Goal: Task Accomplishment & Management: Manage account settings

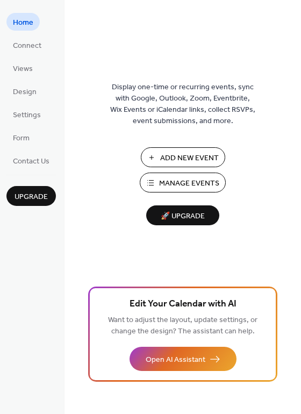
click at [187, 178] on span "Manage Events" at bounding box center [189, 183] width 60 height 11
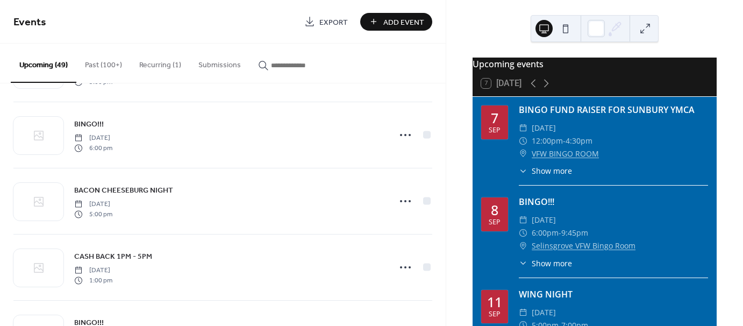
scroll to position [1076, 0]
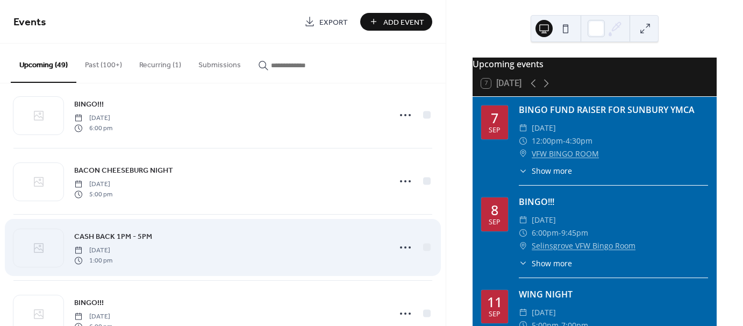
click at [341, 245] on div "CASH BACK 1PM - 5PM [DATE] 1:00 pm" at bounding box center [229, 247] width 310 height 34
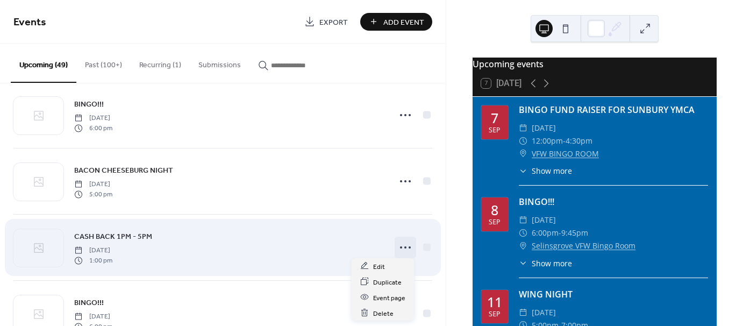
click at [404, 246] on circle at bounding box center [405, 247] width 2 height 2
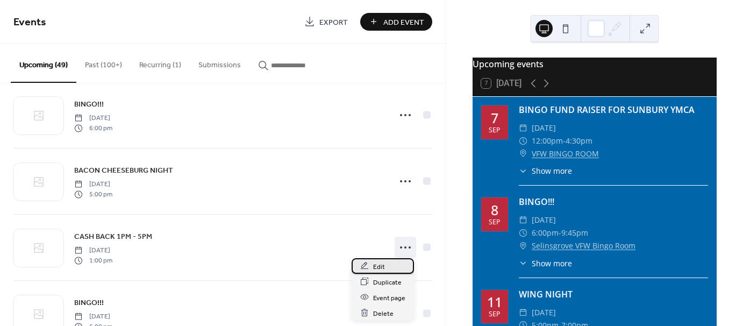
click at [383, 266] on span "Edit" at bounding box center [379, 266] width 12 height 11
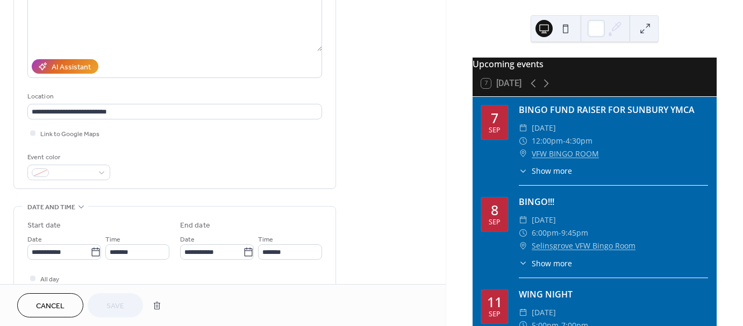
scroll to position [161, 0]
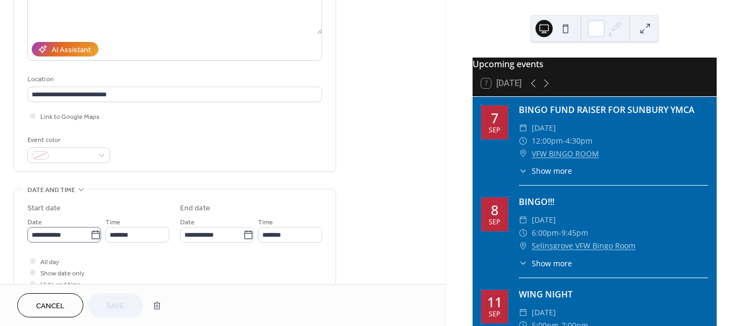
click at [92, 231] on icon at bounding box center [95, 235] width 11 height 11
click at [90, 231] on input "**********" at bounding box center [58, 235] width 63 height 16
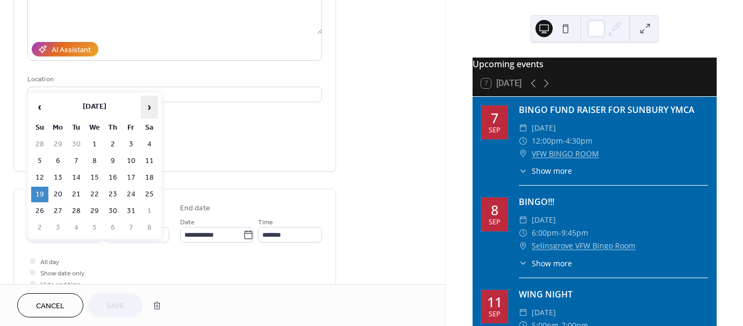
click at [151, 104] on span "›" at bounding box center [149, 107] width 16 height 22
click at [47, 187] on td "16" at bounding box center [39, 195] width 17 height 16
type input "**********"
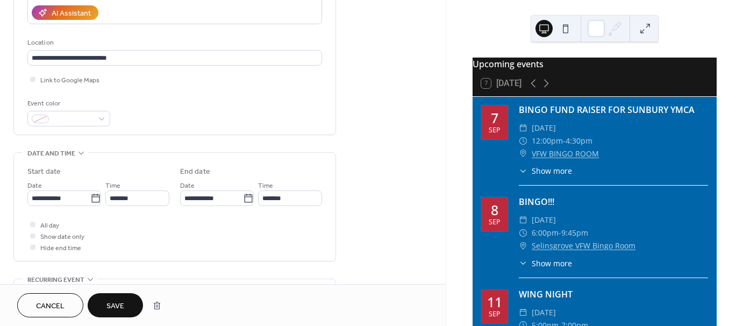
scroll to position [215, 0]
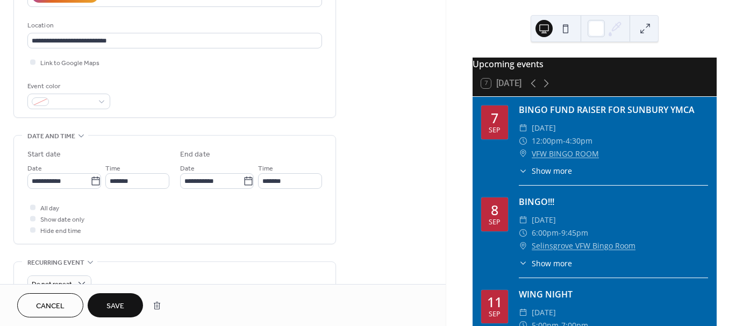
click at [120, 297] on button "Save" at bounding box center [115, 305] width 55 height 24
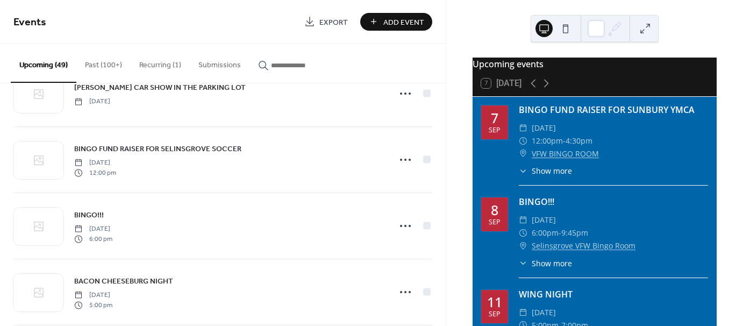
scroll to position [215, 0]
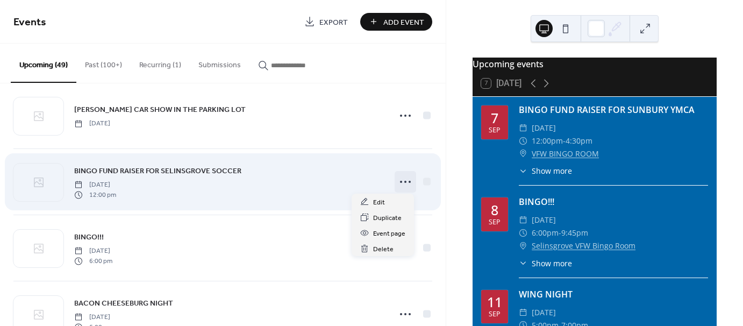
click at [400, 181] on icon at bounding box center [405, 181] width 17 height 17
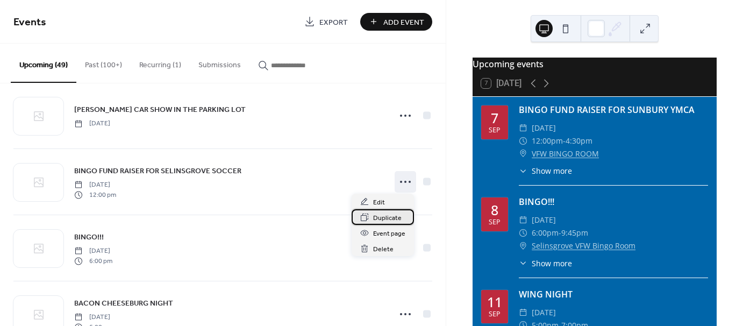
click at [385, 217] on span "Duplicate" at bounding box center [387, 217] width 29 height 11
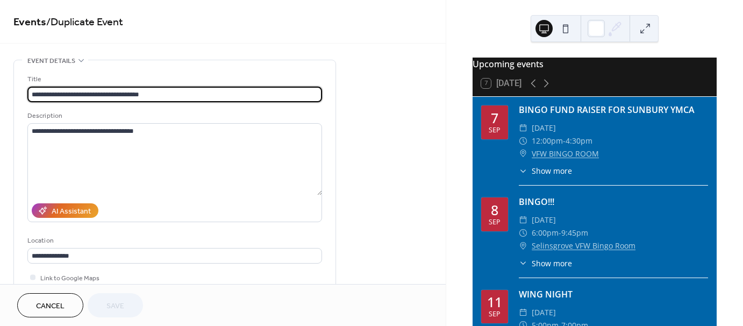
drag, startPoint x: 181, startPoint y: 95, endPoint x: 109, endPoint y: 95, distance: 72.1
click at [109, 95] on input "**********" at bounding box center [174, 95] width 295 height 16
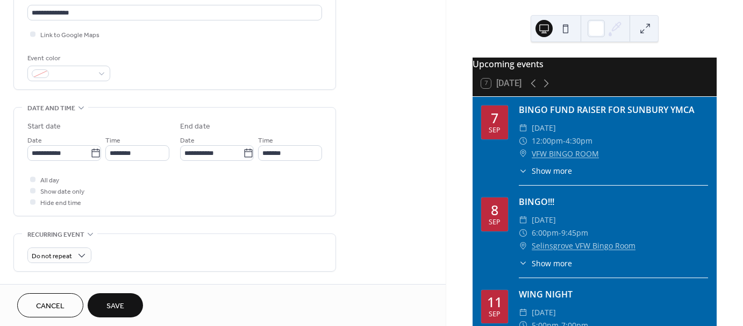
scroll to position [269, 0]
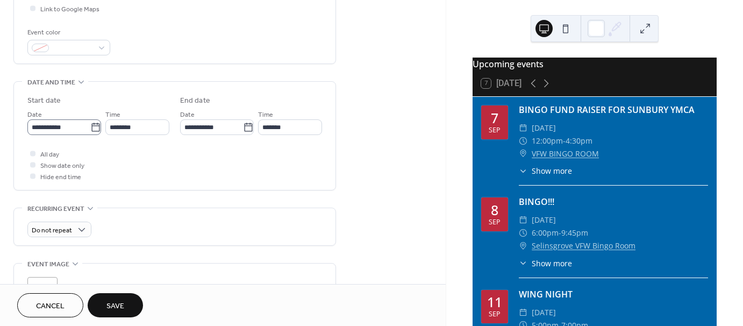
type input "**********"
click at [92, 129] on icon at bounding box center [95, 127] width 11 height 11
click at [90, 129] on input "**********" at bounding box center [58, 127] width 63 height 16
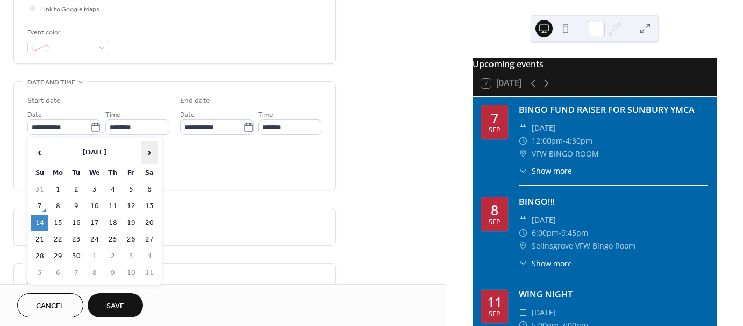
click at [151, 150] on span "›" at bounding box center [149, 152] width 16 height 22
click at [42, 151] on span "‹" at bounding box center [40, 152] width 16 height 22
click at [41, 251] on td "26" at bounding box center [39, 256] width 17 height 16
type input "**********"
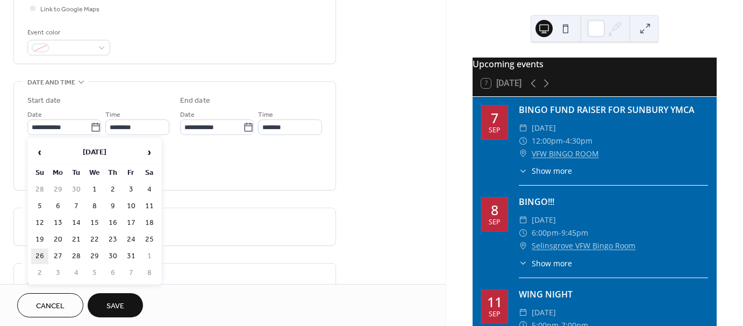
type input "**********"
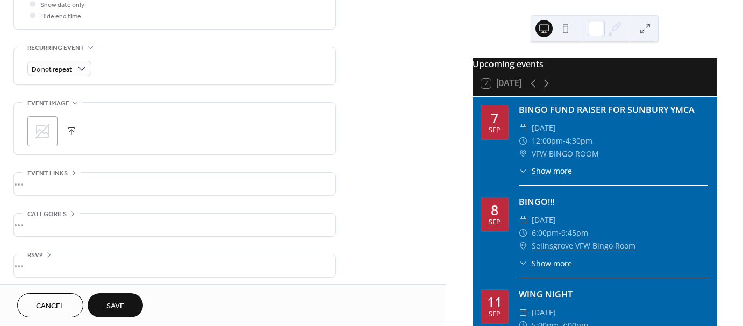
scroll to position [433, 0]
click at [121, 301] on span "Save" at bounding box center [115, 306] width 18 height 11
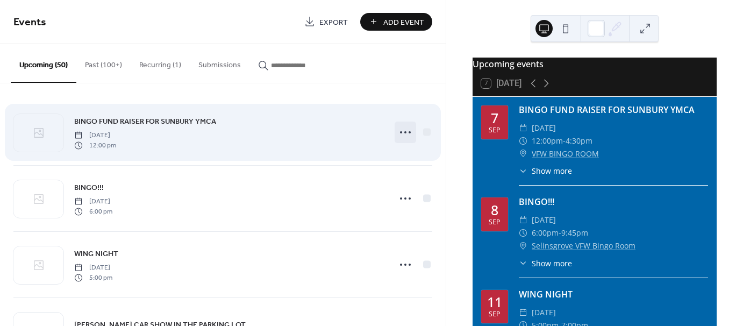
click at [402, 130] on icon at bounding box center [405, 132] width 17 height 17
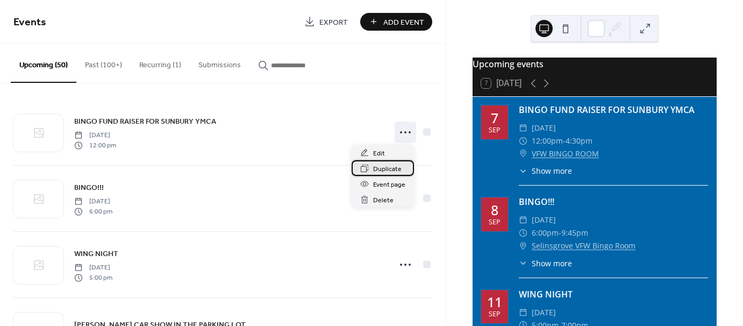
click at [385, 170] on span "Duplicate" at bounding box center [387, 168] width 29 height 11
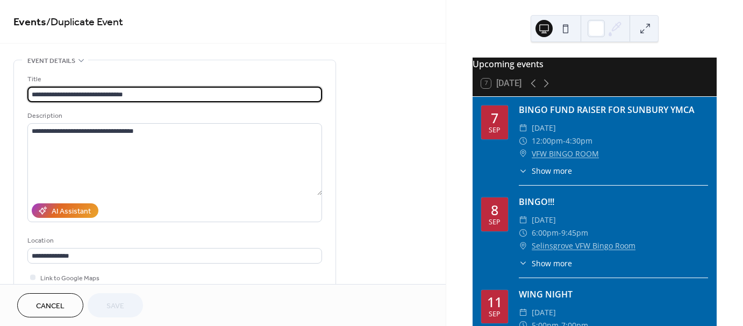
drag, startPoint x: 165, startPoint y: 95, endPoint x: 109, endPoint y: 92, distance: 56.0
click at [109, 92] on input "**********" at bounding box center [174, 95] width 295 height 16
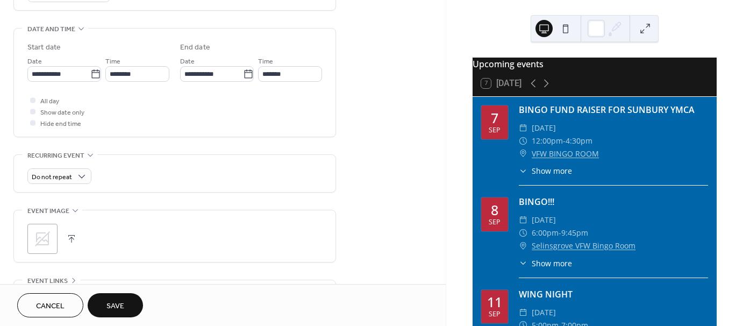
scroll to position [323, 0]
type input "**********"
click at [92, 73] on icon at bounding box center [95, 73] width 11 height 11
click at [90, 73] on input "**********" at bounding box center [58, 74] width 63 height 16
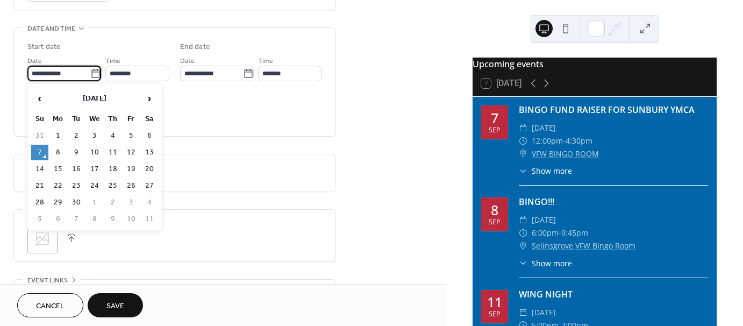
click at [92, 73] on icon at bounding box center [95, 73] width 11 height 11
click at [90, 73] on input "**********" at bounding box center [58, 74] width 63 height 16
click at [148, 99] on span "›" at bounding box center [149, 99] width 16 height 22
click at [44, 196] on td "23" at bounding box center [39, 203] width 17 height 16
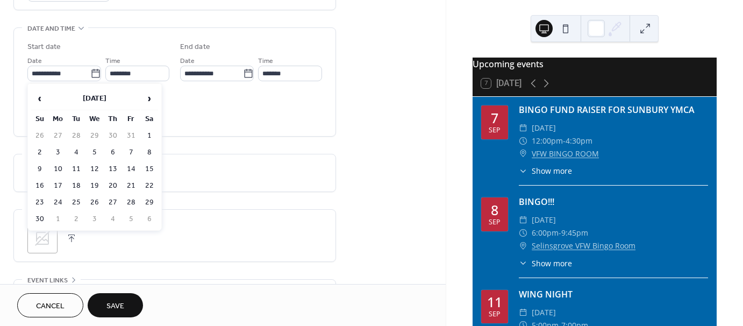
type input "**********"
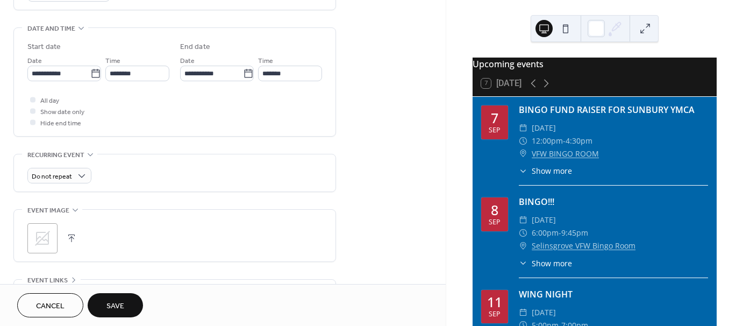
click at [117, 301] on span "Save" at bounding box center [115, 306] width 18 height 11
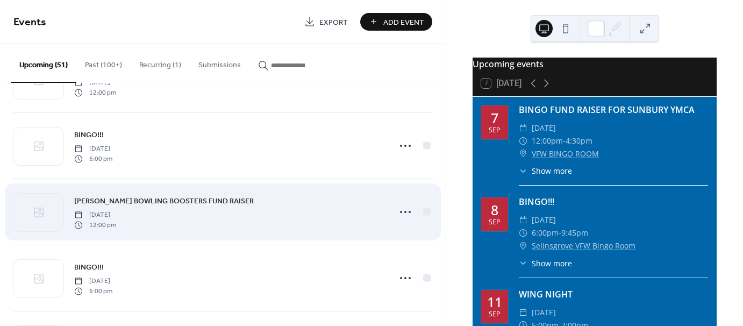
scroll to position [2430, 0]
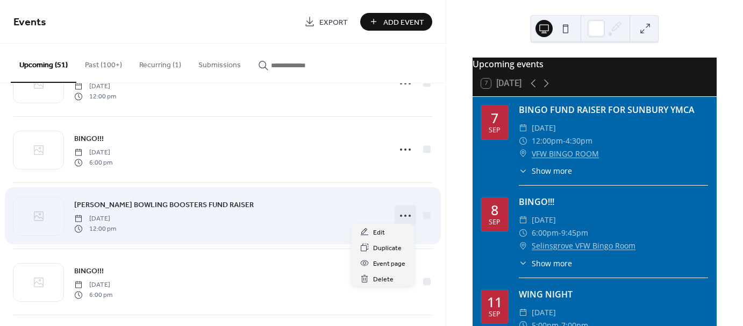
click at [399, 209] on icon at bounding box center [405, 215] width 17 height 17
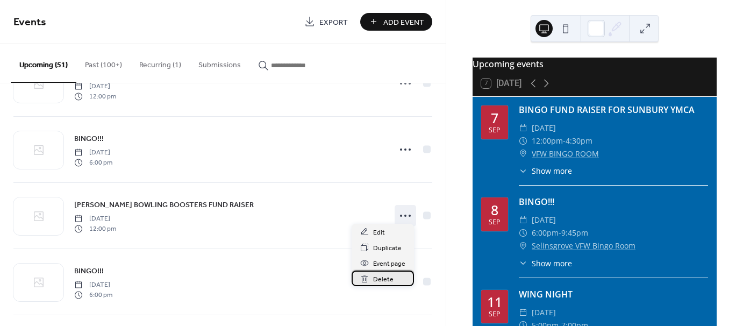
click at [386, 277] on span "Delete" at bounding box center [383, 279] width 20 height 11
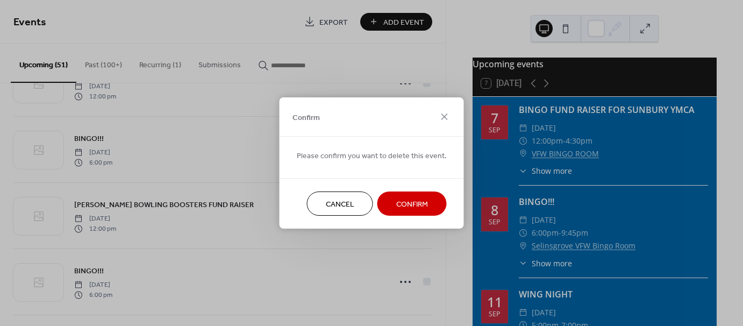
click at [396, 202] on span "Confirm" at bounding box center [412, 204] width 32 height 11
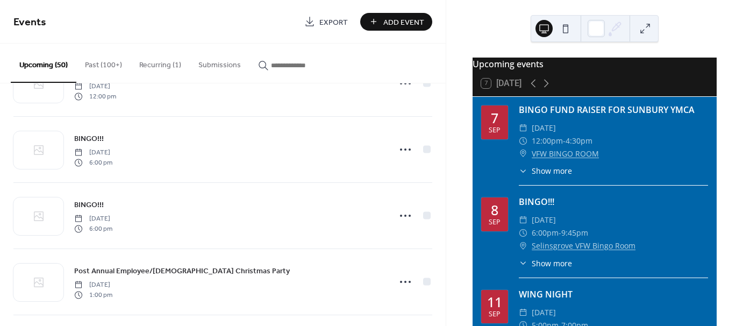
scroll to position [2269, 0]
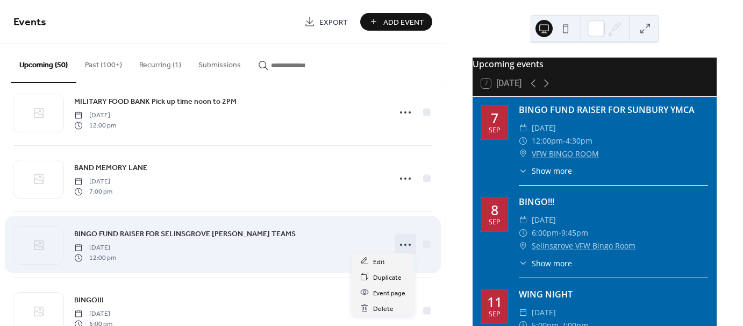
click at [404, 244] on circle at bounding box center [405, 245] width 2 height 2
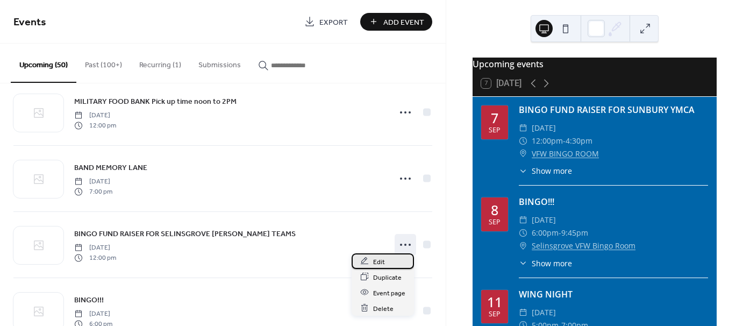
click at [388, 259] on div "Edit" at bounding box center [383, 261] width 62 height 16
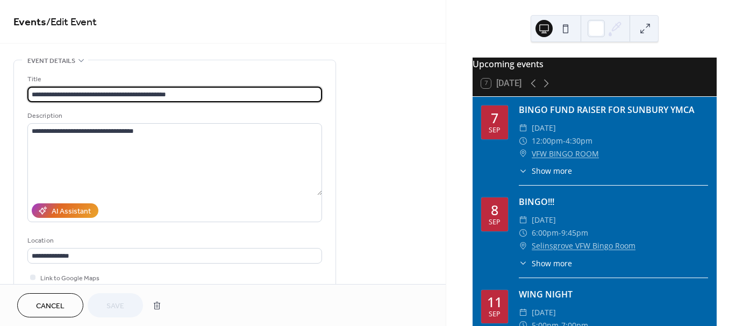
drag, startPoint x: 225, startPoint y: 95, endPoint x: 191, endPoint y: 95, distance: 33.3
click at [191, 95] on input "**********" at bounding box center [174, 95] width 295 height 16
type input "**********"
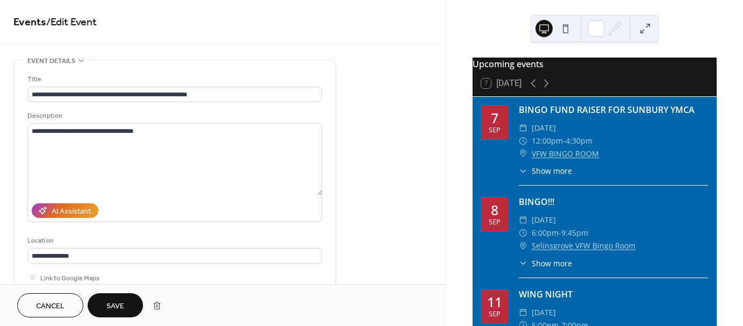
click at [125, 303] on button "Save" at bounding box center [115, 305] width 55 height 24
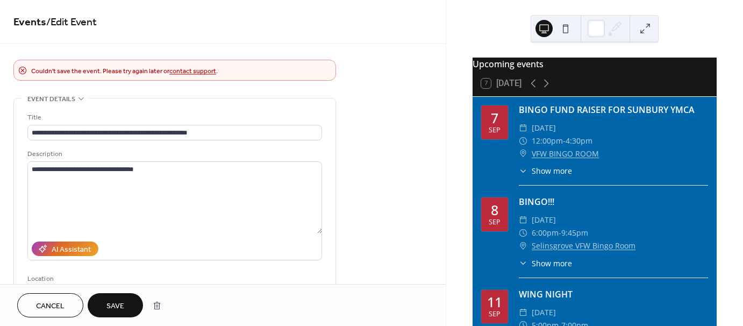
click at [123, 305] on span "Save" at bounding box center [115, 306] width 18 height 11
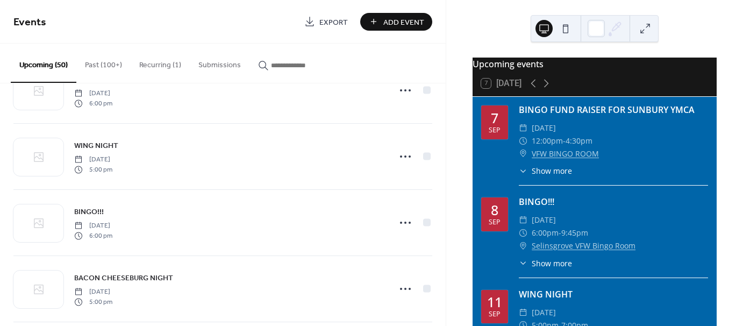
scroll to position [1344, 0]
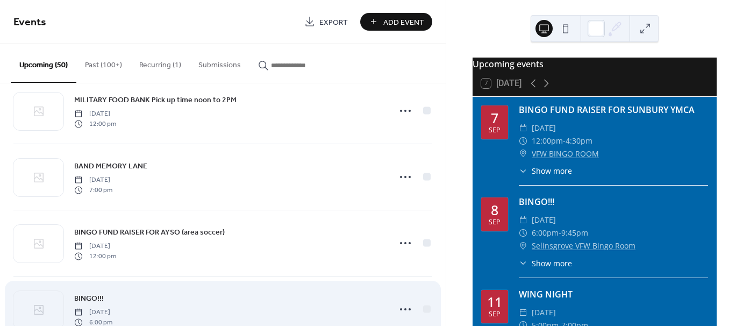
drag, startPoint x: 180, startPoint y: 244, endPoint x: 219, endPoint y: 288, distance: 59.0
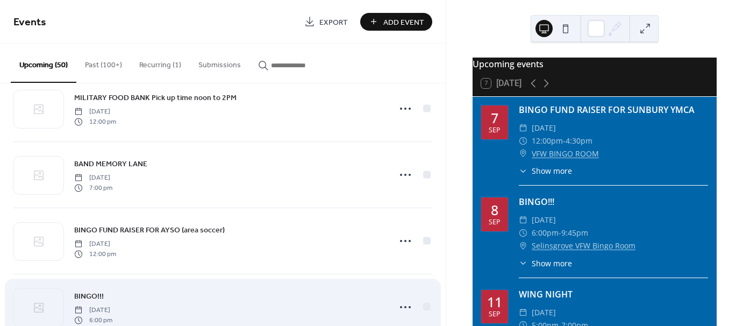
scroll to position [1348, 0]
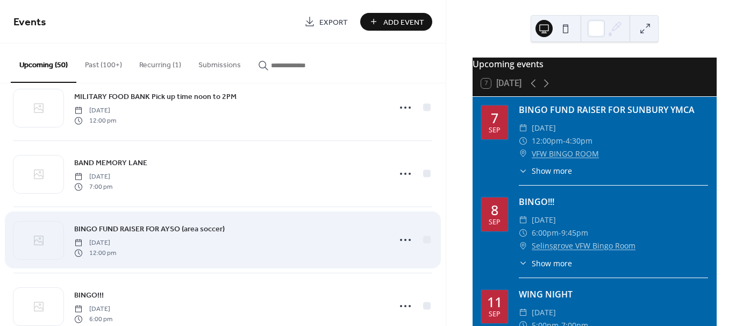
click at [368, 262] on div "BINGO FUND RAISER FOR AYSO (area soccer) Sunday, October 26, 2025 12:00 pm" at bounding box center [222, 240] width 419 height 66
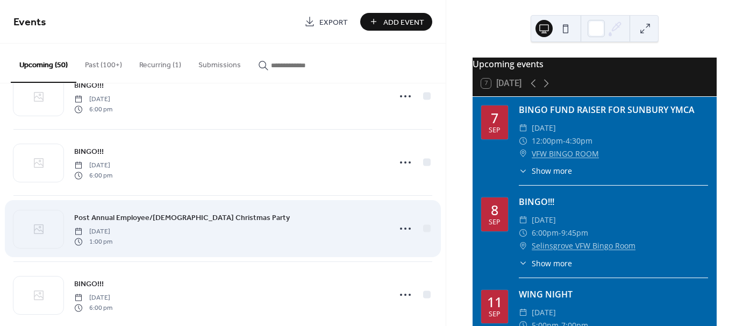
scroll to position [2484, 0]
click at [406, 222] on icon at bounding box center [405, 227] width 17 height 17
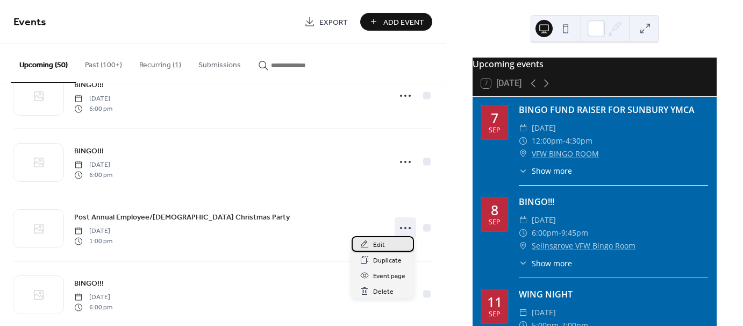
click at [379, 240] on span "Edit" at bounding box center [379, 244] width 12 height 11
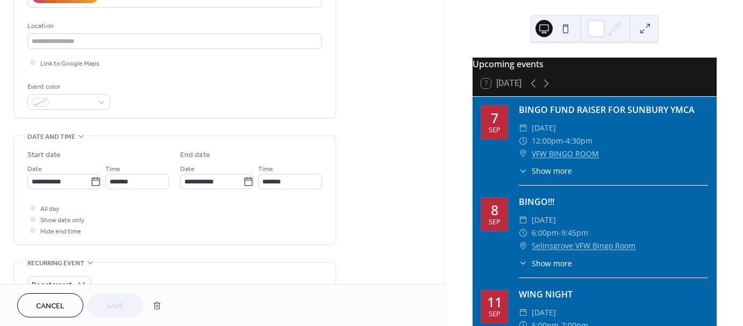
scroll to position [215, 0]
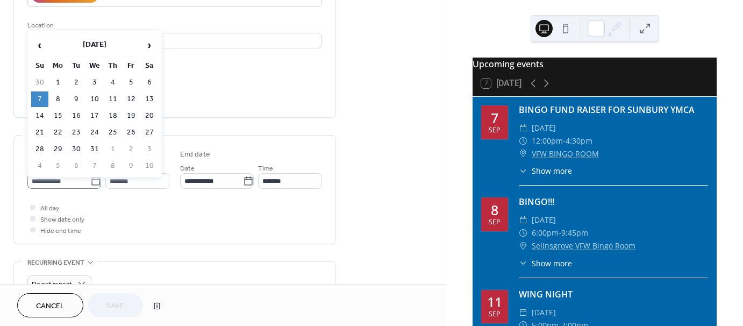
click at [92, 180] on icon at bounding box center [95, 181] width 11 height 11
click at [90, 180] on input "**********" at bounding box center [58, 181] width 63 height 16
click at [42, 146] on td "28" at bounding box center [39, 149] width 17 height 16
type input "**********"
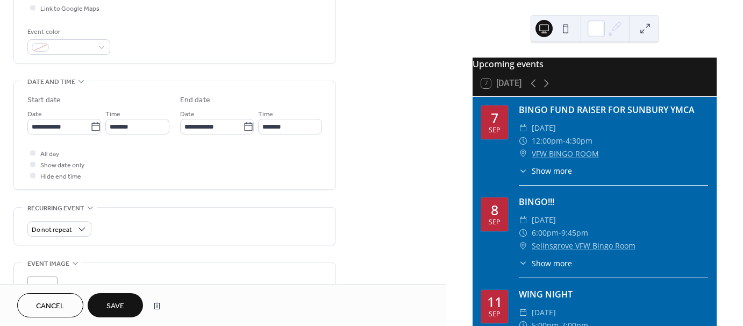
scroll to position [323, 0]
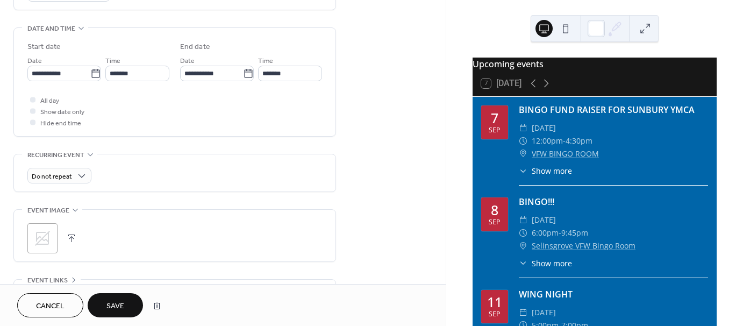
click at [116, 297] on button "Save" at bounding box center [115, 305] width 55 height 24
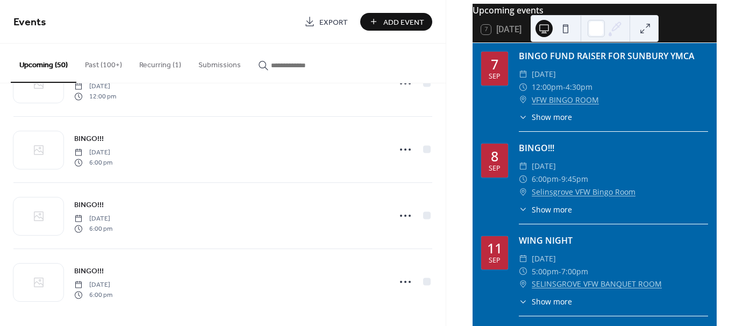
scroll to position [74, 0]
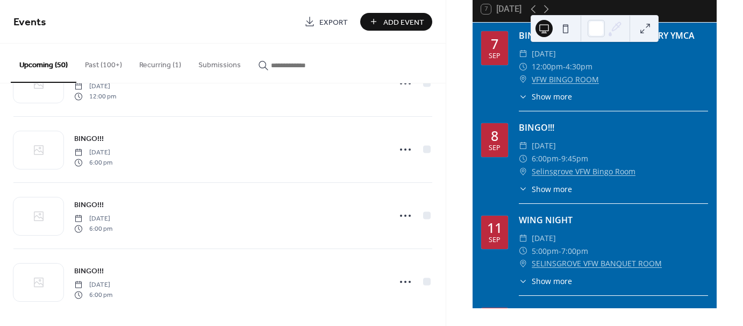
click at [459, 211] on div "Upcoming events 7 Today 7 Sep BINGO FUND RAISER FOR SUNBURY YMCA ​ Sunday, Sept…" at bounding box center [594, 163] width 297 height 326
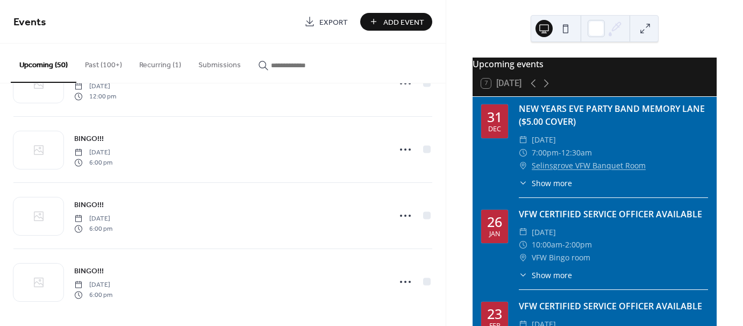
scroll to position [4840, 0]
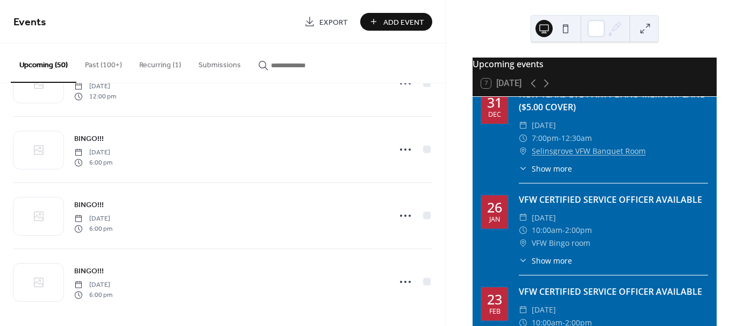
click at [605, 227] on div "​ 10:00am - 2:00pm" at bounding box center [613, 230] width 189 height 13
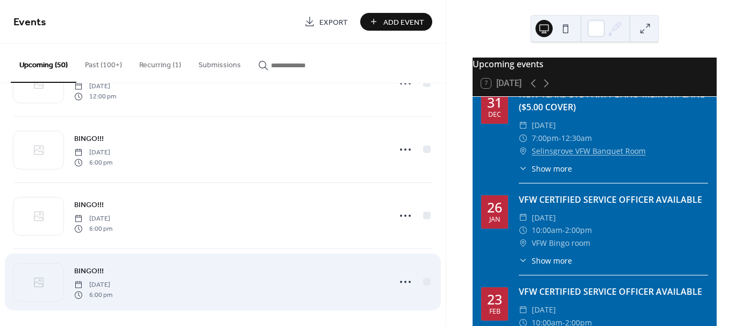
click at [383, 252] on div "BINGO!!! Monday, December 8, 2025 6:00 pm" at bounding box center [222, 282] width 419 height 66
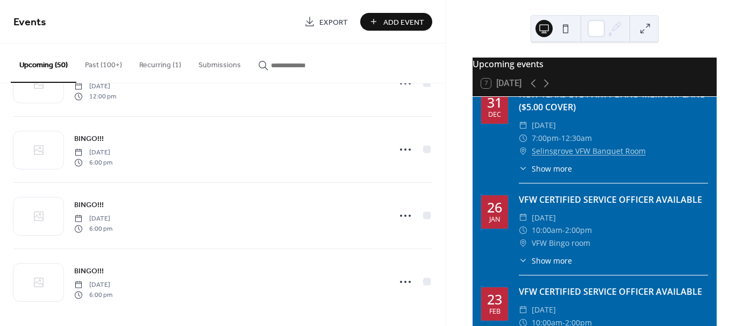
click at [456, 231] on div "Upcoming events 7 Today 7 Sep BINGO FUND RAISER FOR SUNBURY YMCA ​ Sunday, Sept…" at bounding box center [594, 163] width 297 height 326
click at [456, 230] on div "Upcoming events 7 Today 7 Sep BINGO FUND RAISER FOR SUNBURY YMCA ​ Sunday, Sept…" at bounding box center [594, 163] width 297 height 326
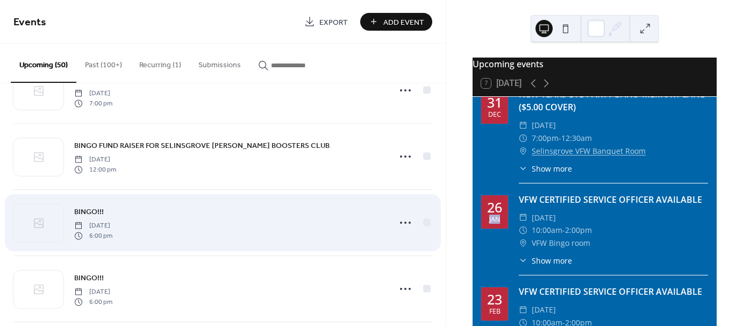
scroll to position [2430, 0]
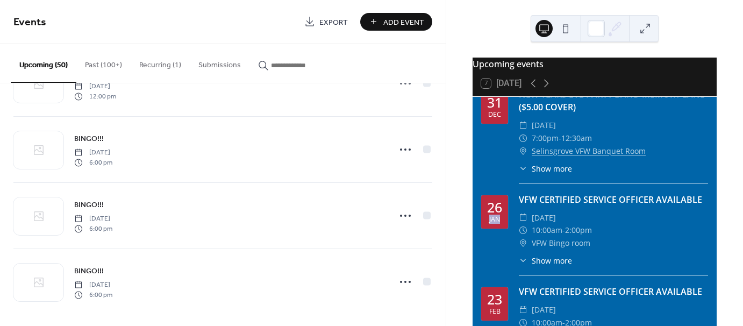
click at [62, 66] on button "Upcoming (50)" at bounding box center [44, 63] width 66 height 39
click at [60, 64] on button "Upcoming (50)" at bounding box center [44, 63] width 66 height 39
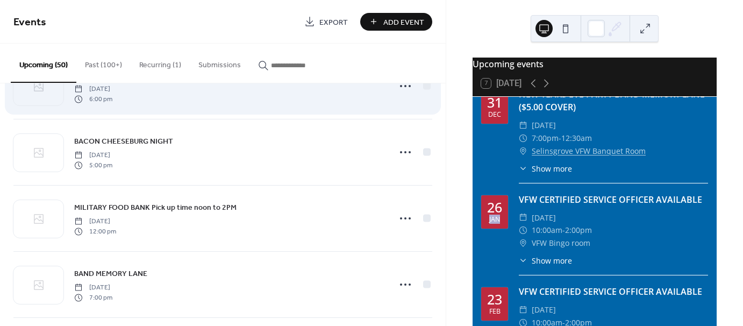
scroll to position [2161, 0]
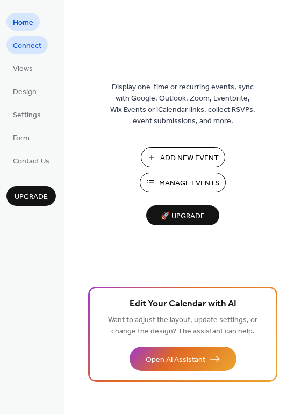
click at [32, 47] on span "Connect" at bounding box center [27, 45] width 29 height 11
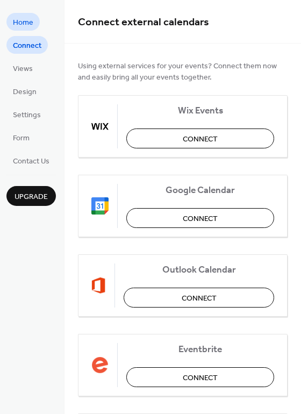
click at [30, 20] on span "Home" at bounding box center [23, 22] width 20 height 11
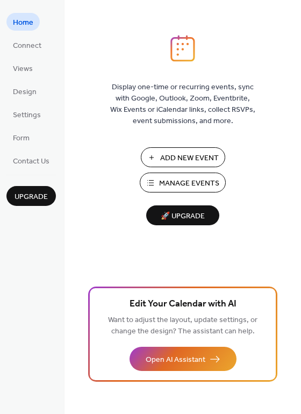
click at [178, 154] on span "Add New Event" at bounding box center [189, 158] width 59 height 11
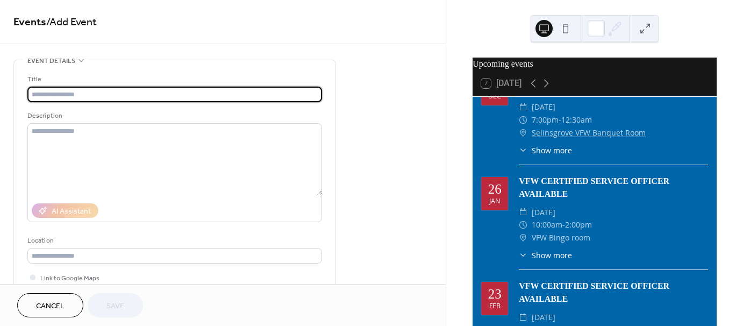
scroll to position [4948, 0]
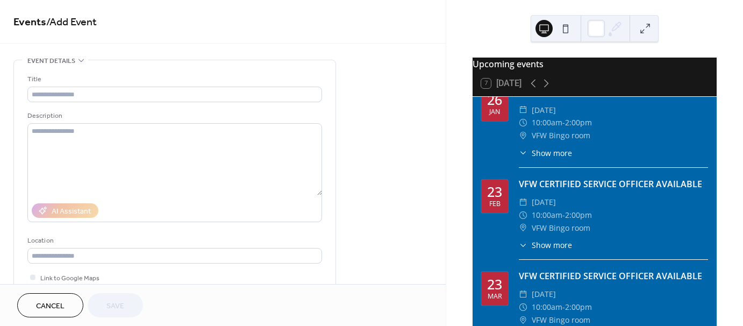
click at [524, 153] on icon at bounding box center [523, 152] width 9 height 9
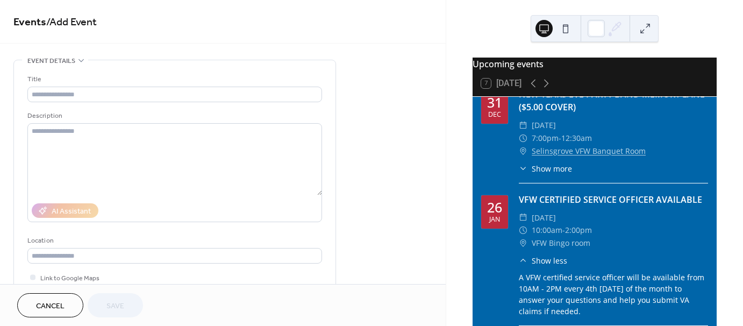
scroll to position [54, 0]
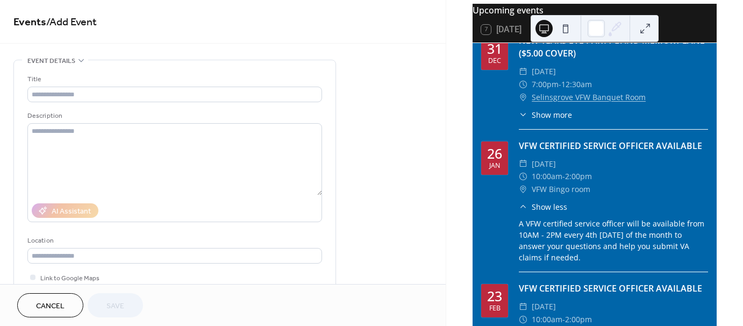
click at [49, 301] on span "Cancel" at bounding box center [50, 306] width 29 height 11
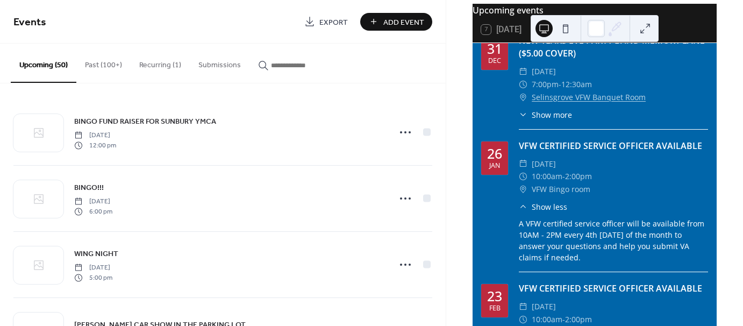
drag, startPoint x: 69, startPoint y: 81, endPoint x: 172, endPoint y: 98, distance: 104.1
click at [172, 98] on div "Upcoming (50) Past (100+) Recurring (1) Submissions BINGO FUND RAISER FOR SUNBU…" at bounding box center [223, 185] width 446 height 282
click at [114, 66] on button "Past (100+)" at bounding box center [103, 63] width 54 height 38
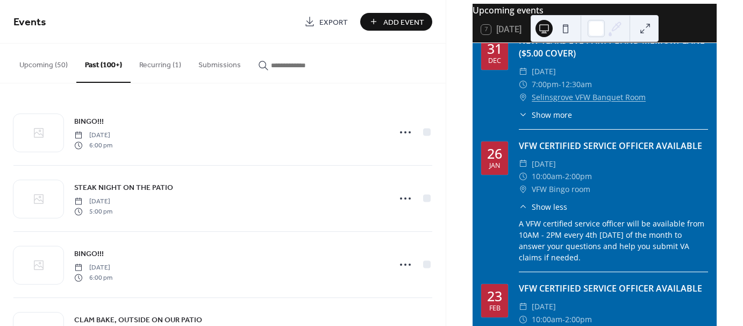
drag, startPoint x: 55, startPoint y: 61, endPoint x: 45, endPoint y: 63, distance: 10.4
click at [45, 63] on button "Upcoming (50)" at bounding box center [44, 63] width 66 height 38
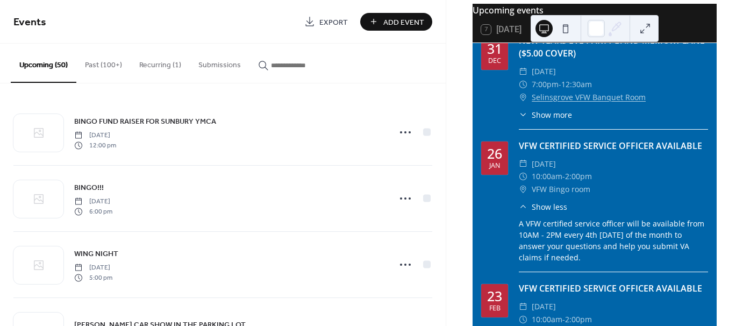
click at [45, 63] on button "Upcoming (50)" at bounding box center [44, 63] width 66 height 39
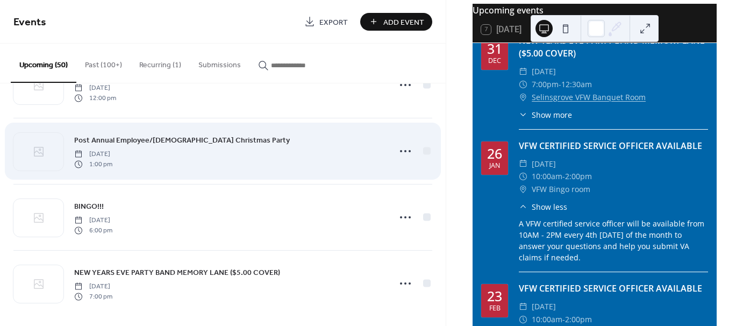
scroll to position [3091, 0]
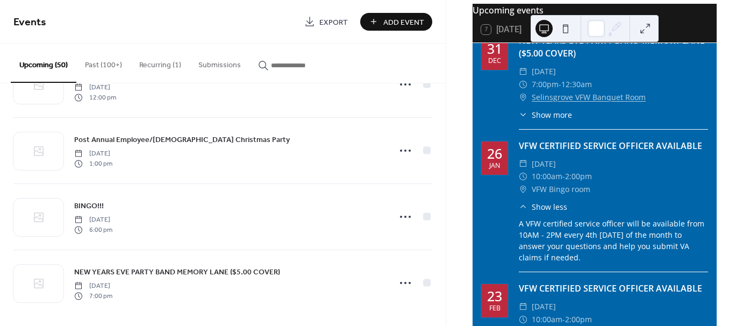
drag, startPoint x: 458, startPoint y: 149, endPoint x: 455, endPoint y: 167, distance: 17.9
click at [455, 167] on div "Upcoming events 7 Today 7 Sep BINGO FUND RAISER FOR SUNBURY YMCA ​ Sunday, Sept…" at bounding box center [594, 163] width 297 height 326
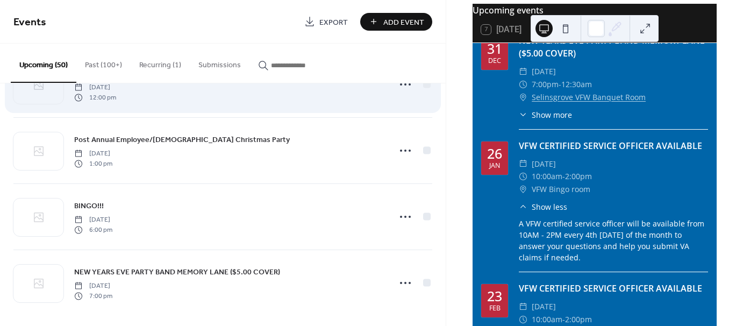
scroll to position [3037, 0]
